Goal: Information Seeking & Learning: Learn about a topic

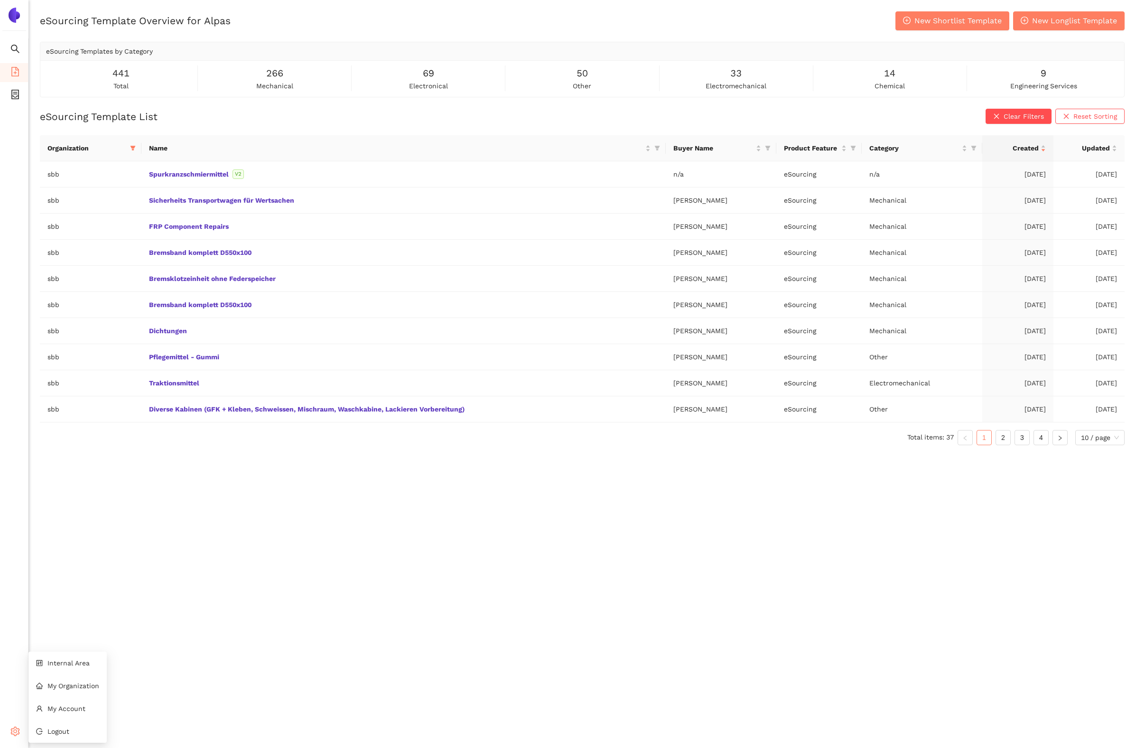
click at [11, 731] on icon "setting" at bounding box center [14, 731] width 9 height 9
click at [78, 664] on span "Internal Area" at bounding box center [68, 663] width 42 height 8
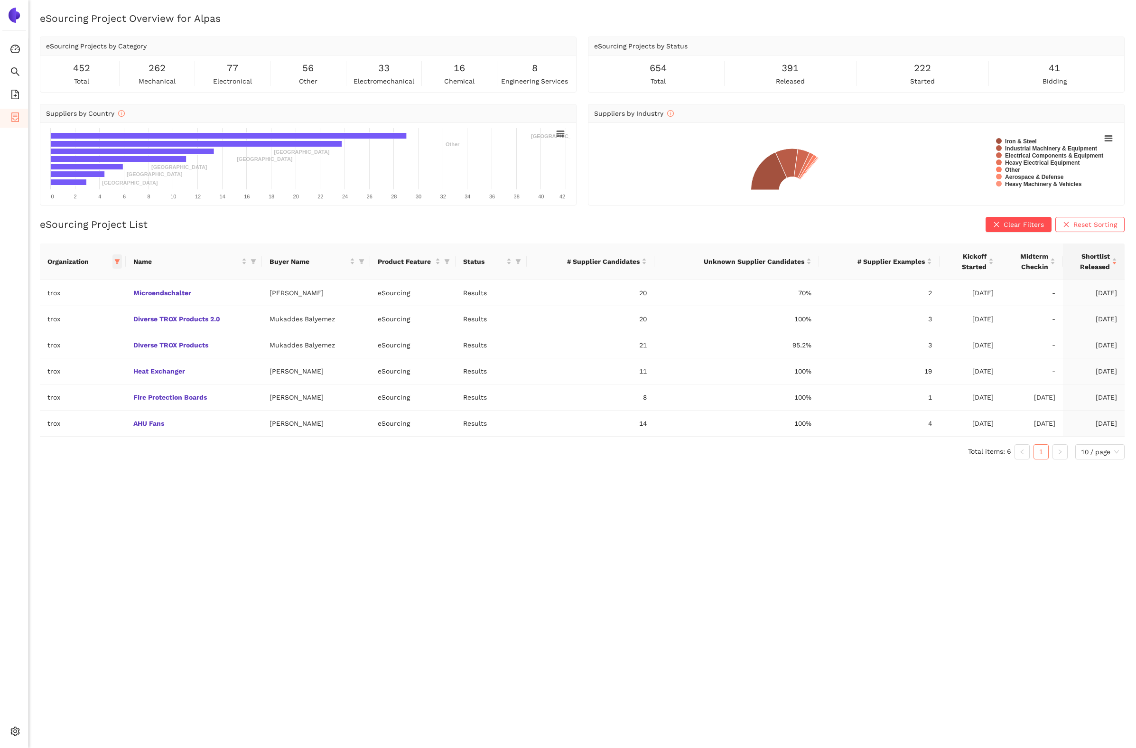
click at [118, 261] on icon "filter" at bounding box center [117, 261] width 5 height 5
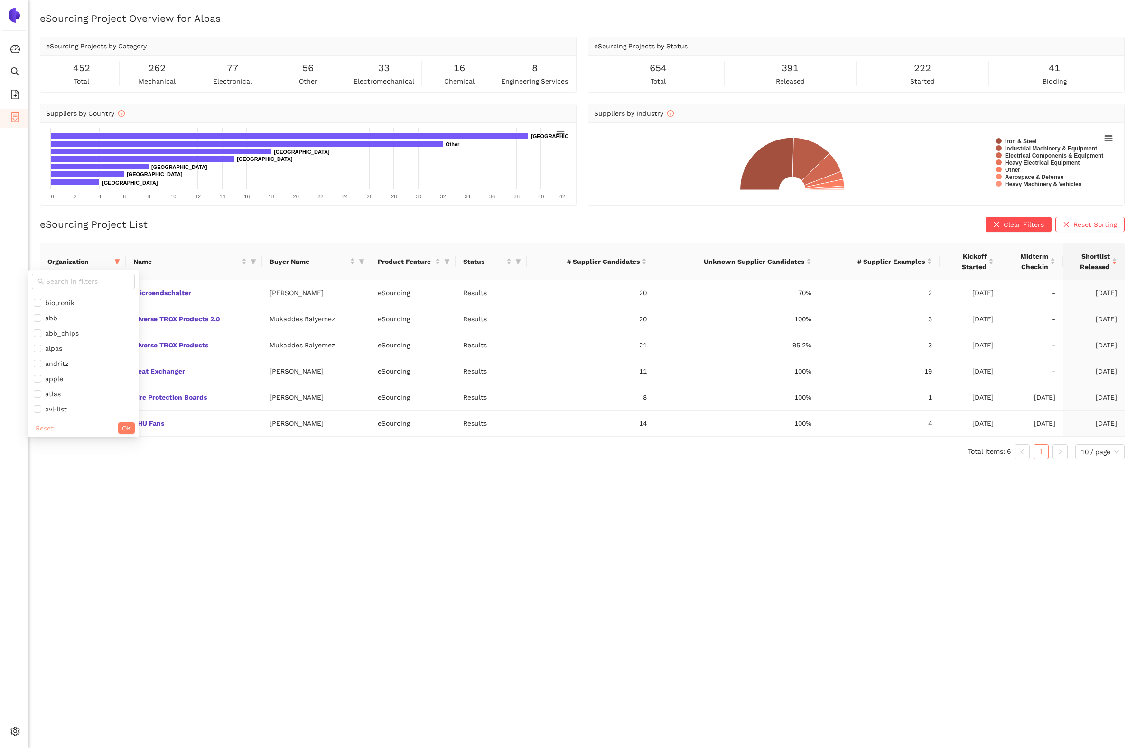
click at [47, 427] on span "Reset" at bounding box center [45, 428] width 18 height 10
checkbox input "false"
click at [78, 285] on input "text" at bounding box center [87, 281] width 83 height 10
type input "siemen"
click at [75, 302] on span "siemens_energy" at bounding box center [69, 303] width 56 height 8
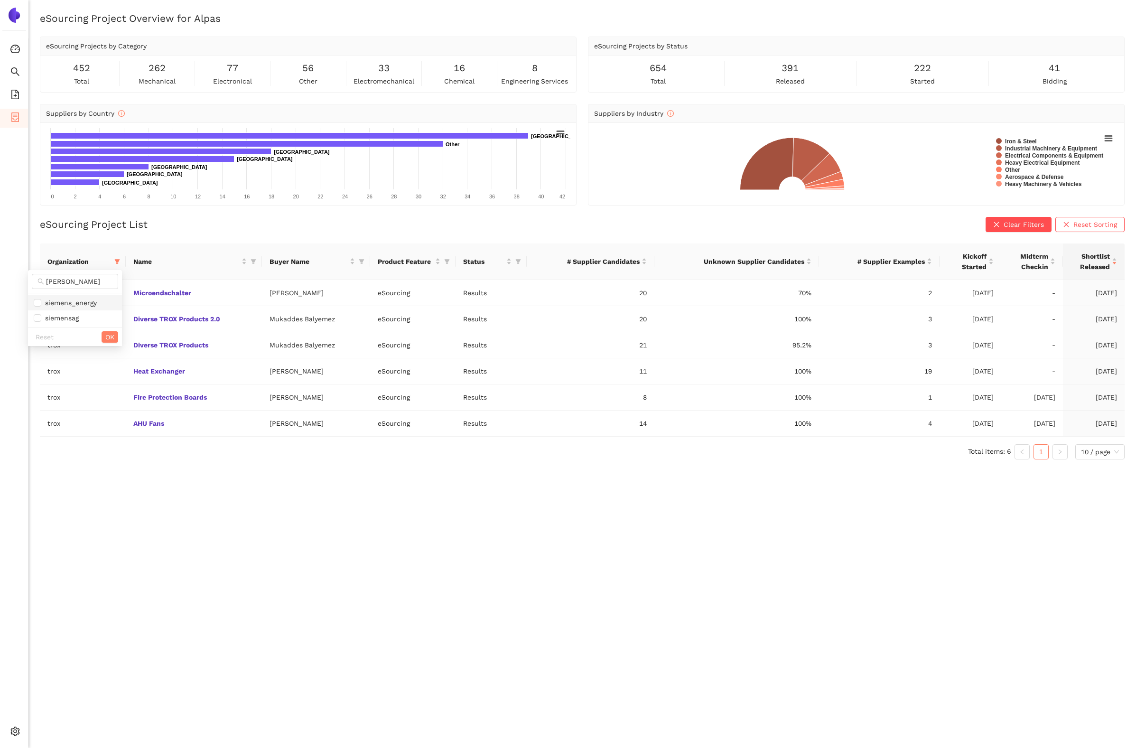
checkbox input "true"
click at [111, 333] on span "OK" at bounding box center [109, 337] width 9 height 10
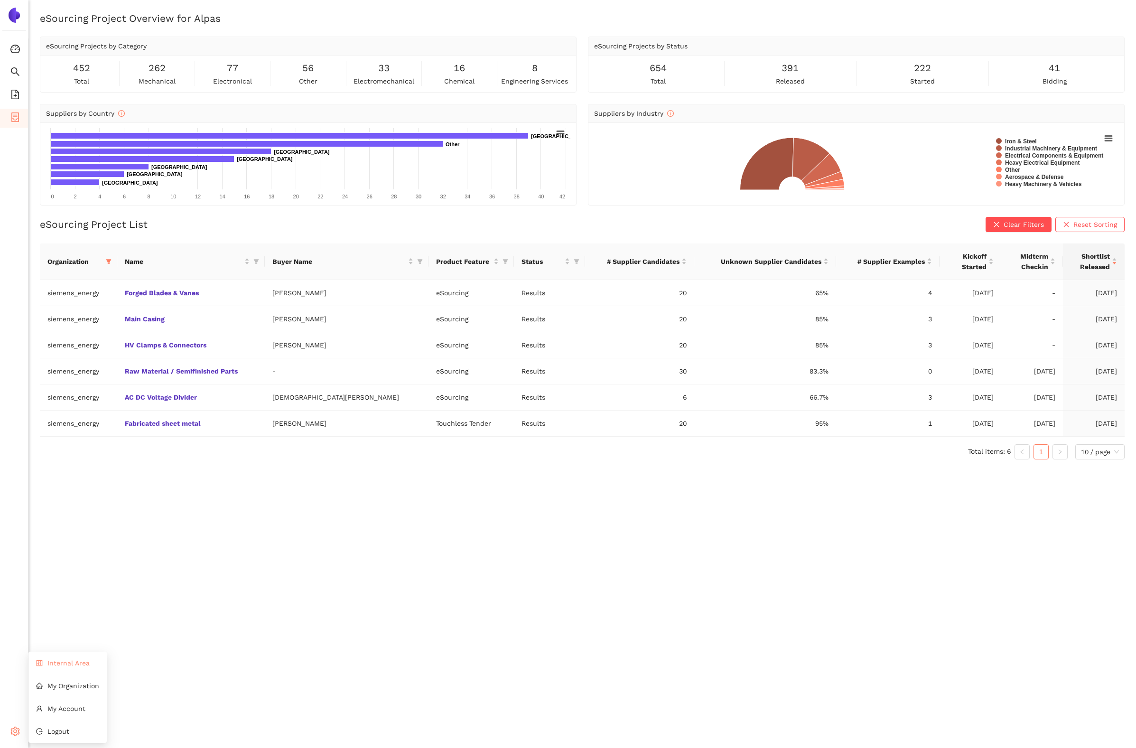
click at [61, 665] on span "Internal Area" at bounding box center [68, 663] width 42 height 8
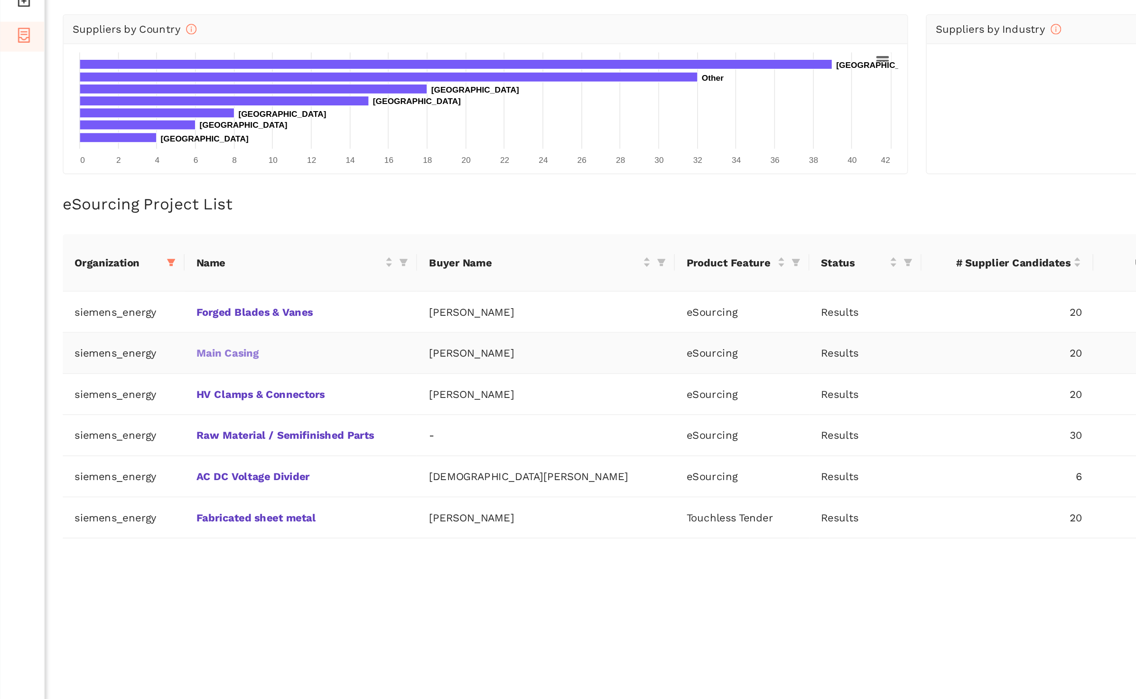
click at [0, 0] on link "Main Casing" at bounding box center [0, 0] width 0 height 0
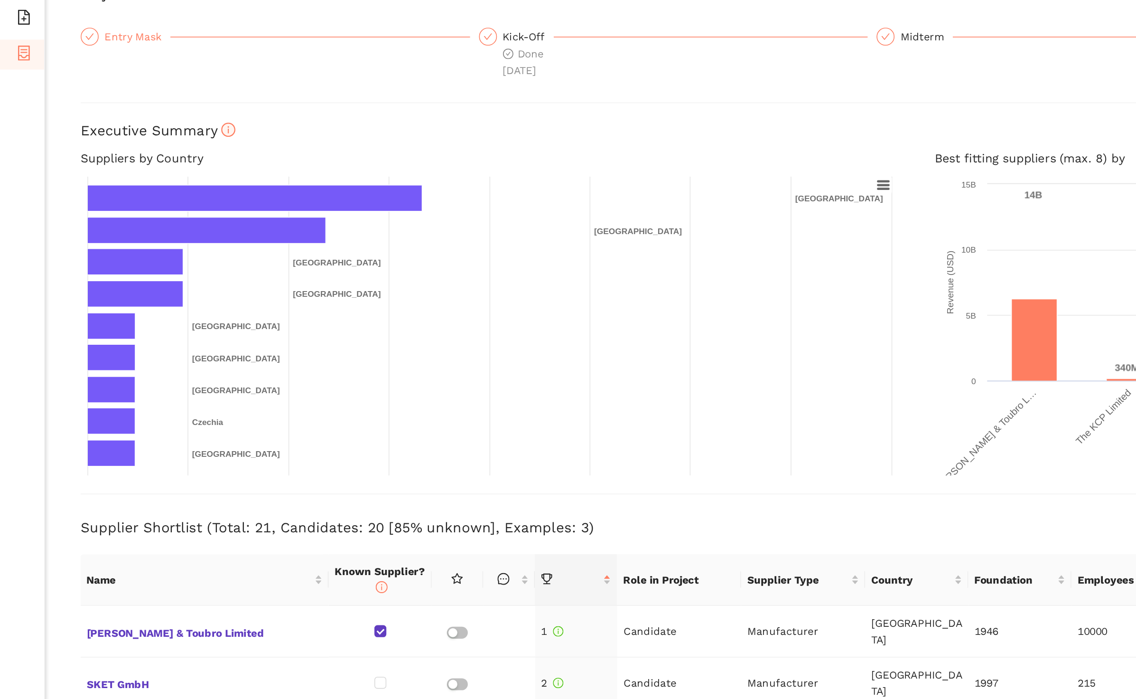
click at [91, 110] on div "Entry Mask" at bounding box center [87, 106] width 42 height 11
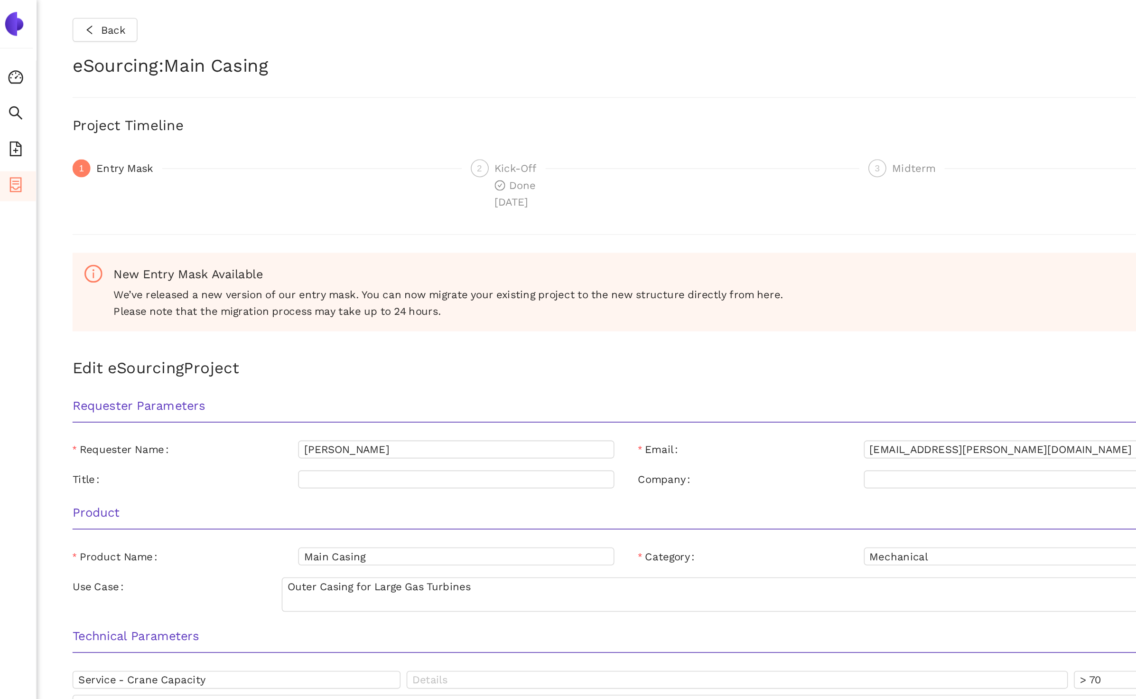
click at [335, 111] on div "Kick-Off" at bounding box center [335, 106] width 32 height 11
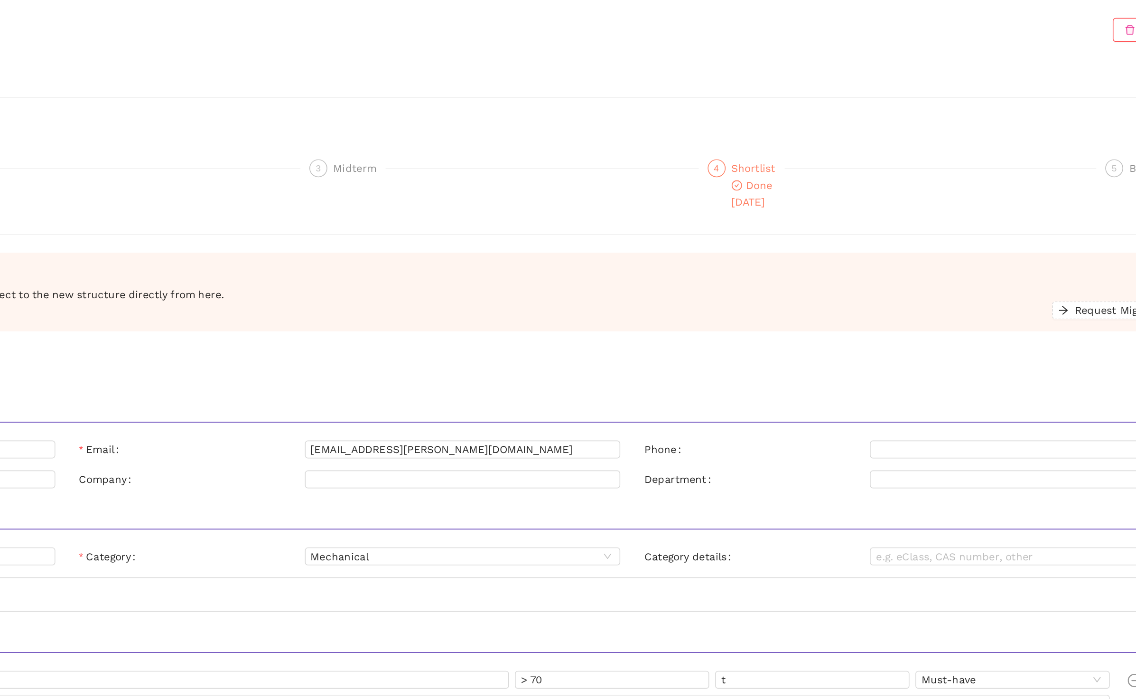
click at [811, 107] on div "4" at bounding box center [815, 106] width 11 height 11
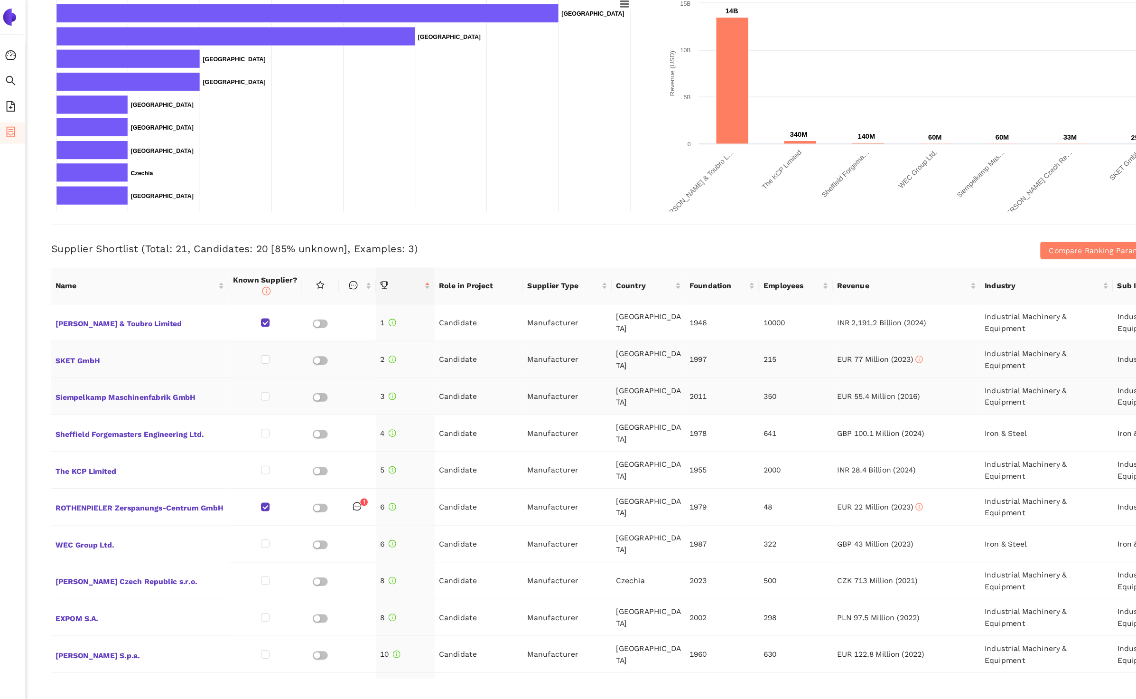
scroll to position [2, 0]
click at [953, 223] on span "Compare Ranking Parameters" at bounding box center [986, 222] width 97 height 10
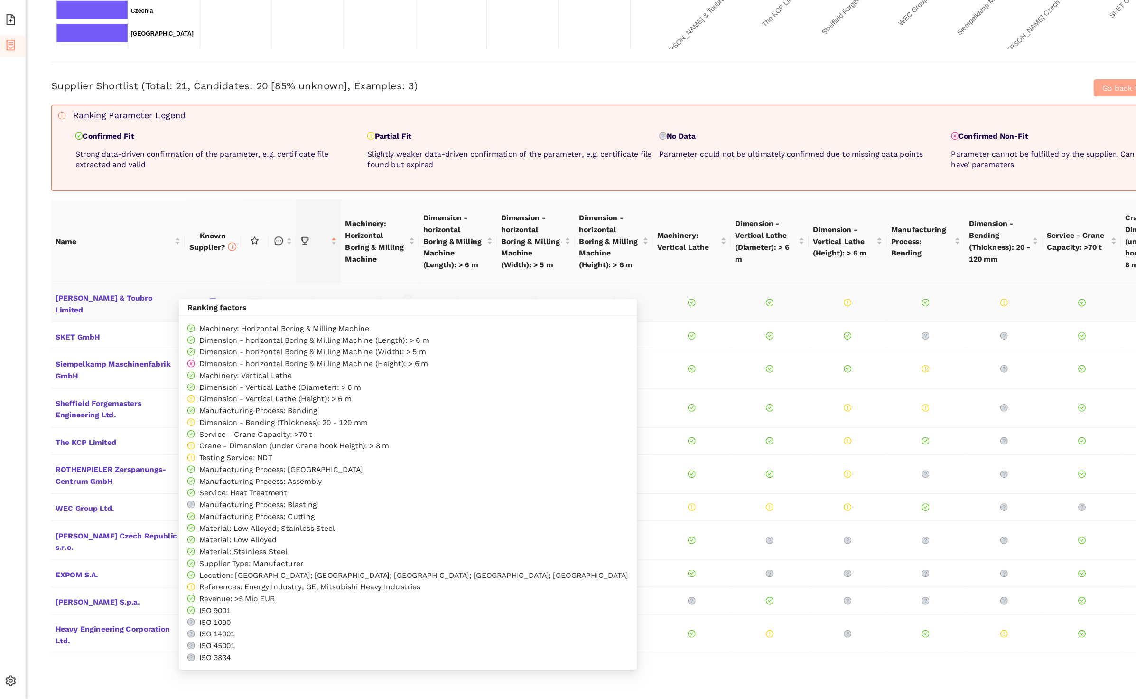
scroll to position [0, 0]
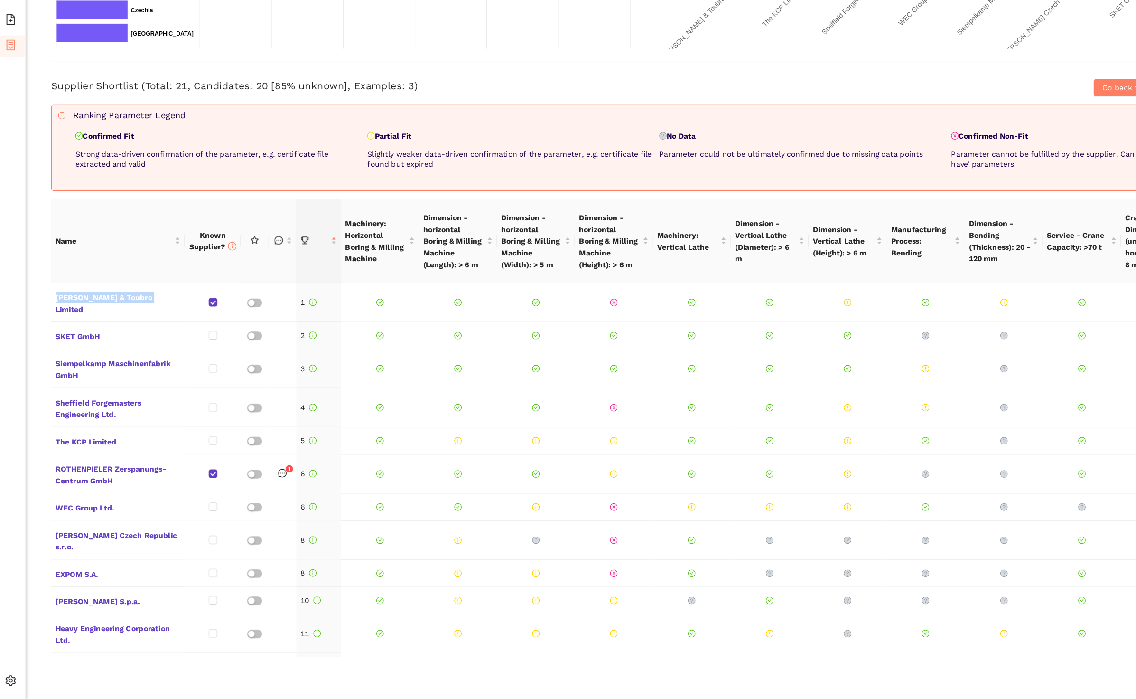
drag, startPoint x: 160, startPoint y: 332, endPoint x: 42, endPoint y: 338, distance: 118.4
click at [41, 338] on div "Back Delete eSourcing : Main Casing Project Timeline Entry Mask Kick-Off Done 2…" at bounding box center [582, 349] width 1108 height 699
click at [42, 338] on div "Back Delete eSourcing : Main Casing Project Timeline Entry Mask Kick-Off Done 2…" at bounding box center [582, 349] width 1108 height 699
click at [96, 335] on span "Larsen & Toubro Limited" at bounding box center [110, 346] width 111 height 23
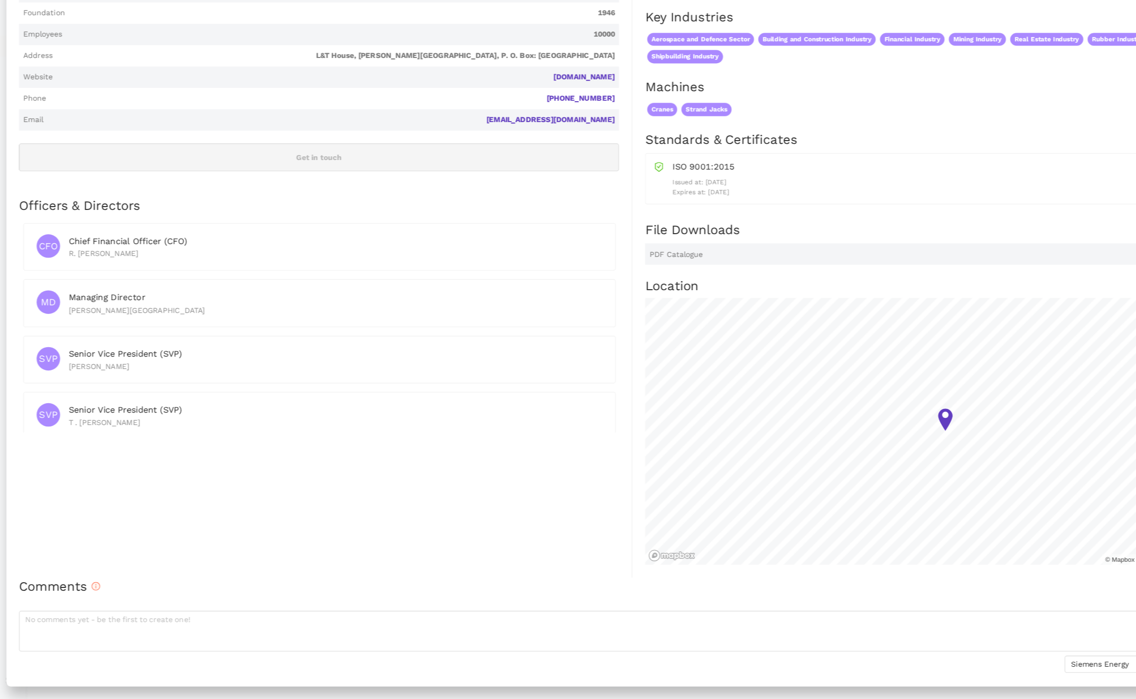
scroll to position [18, 0]
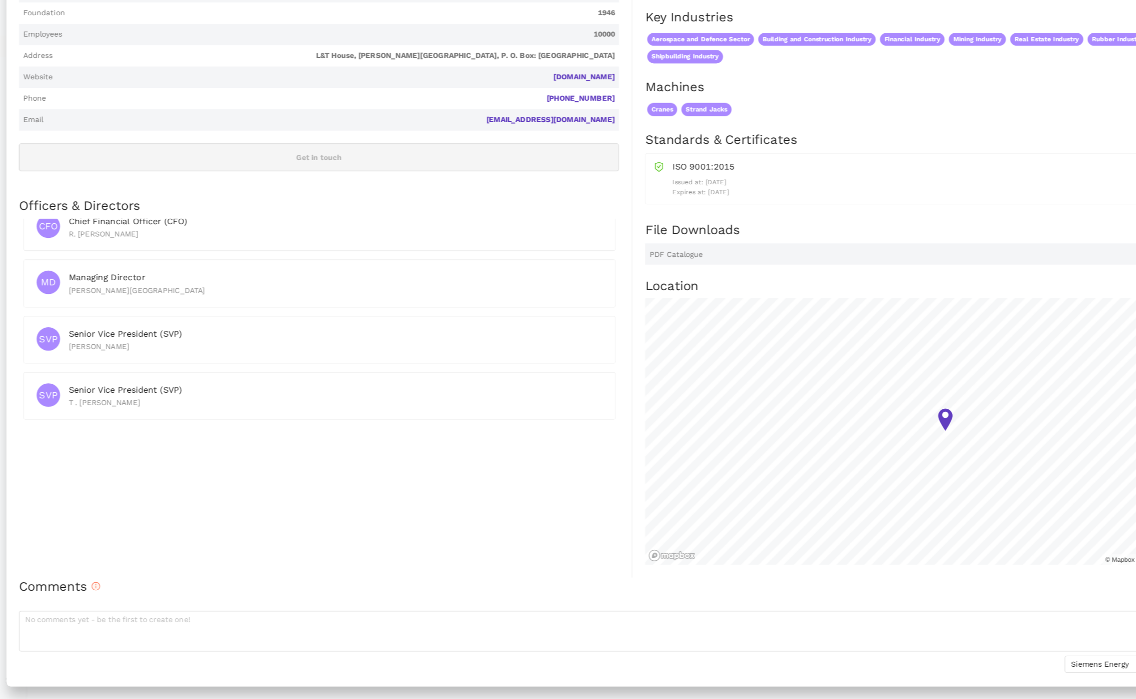
click at [52, 597] on h2 "Comments" at bounding box center [568, 598] width 1091 height 16
click at [67, 608] on div "Comments Siemens Energy Add Comment" at bounding box center [568, 632] width 1091 height 84
click at [127, 627] on textarea at bounding box center [568, 638] width 1091 height 36
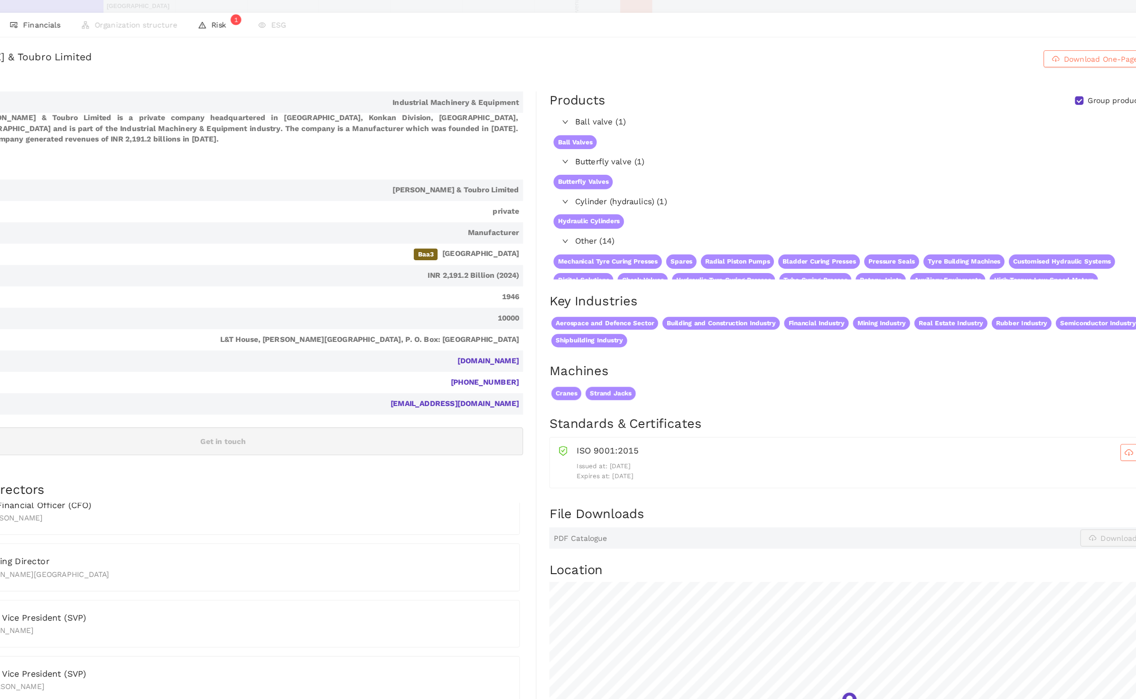
scroll to position [0, 0]
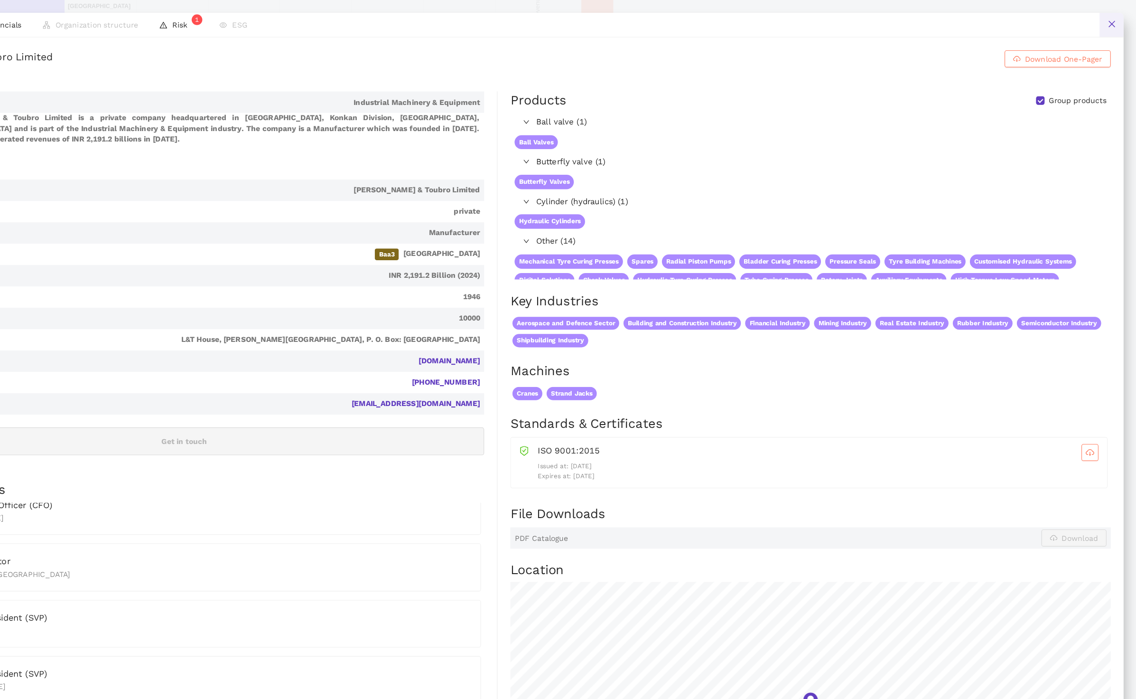
click at [1116, 20] on icon "close" at bounding box center [1114, 22] width 8 height 8
